Goal: Task Accomplishment & Management: Use online tool/utility

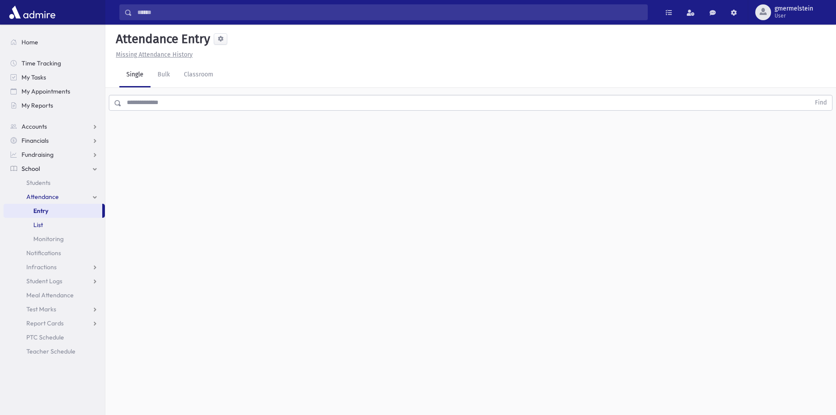
click at [55, 222] on link "List" at bounding box center [54, 225] width 101 height 14
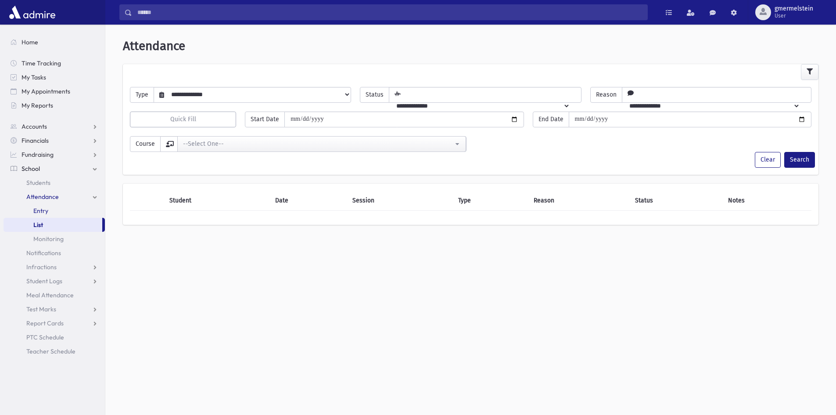
click at [75, 208] on link "Entry" at bounding box center [54, 211] width 101 height 14
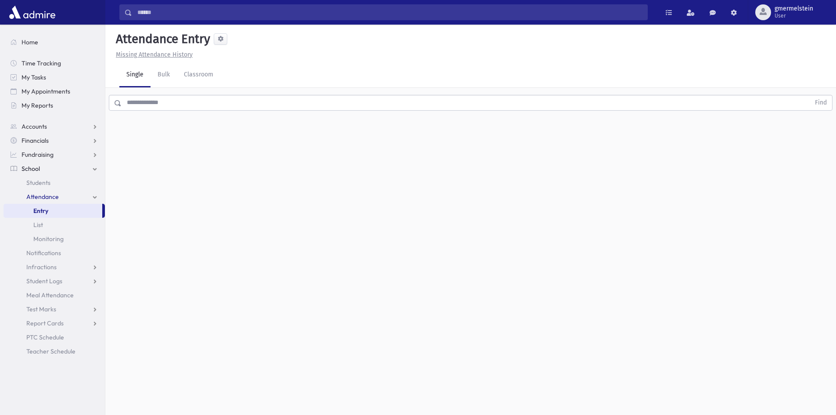
click at [169, 103] on input "text" at bounding box center [466, 103] width 688 height 16
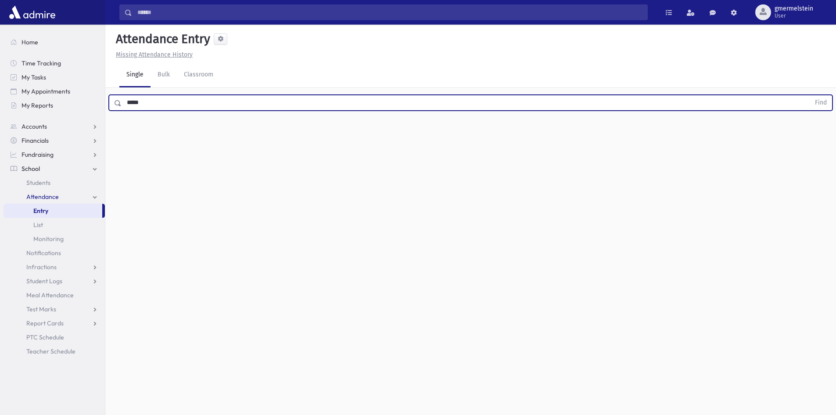
type input "*****"
click at [809, 95] on button "Find" at bounding box center [820, 102] width 22 height 15
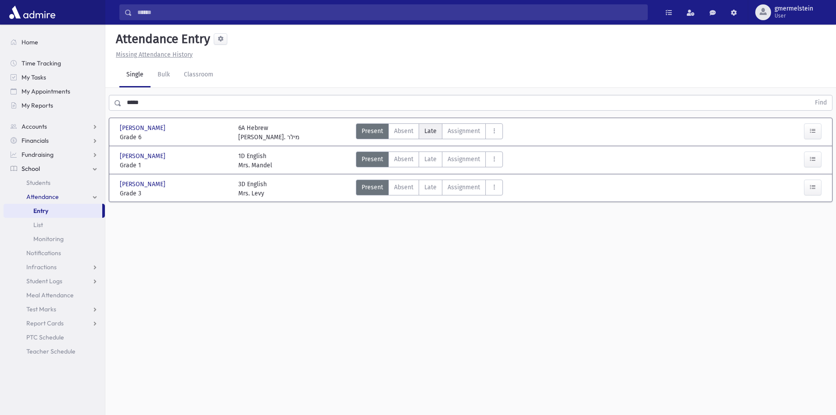
click at [431, 137] on label "Late Late" at bounding box center [431, 131] width 24 height 16
